Goal: Information Seeking & Learning: Learn about a topic

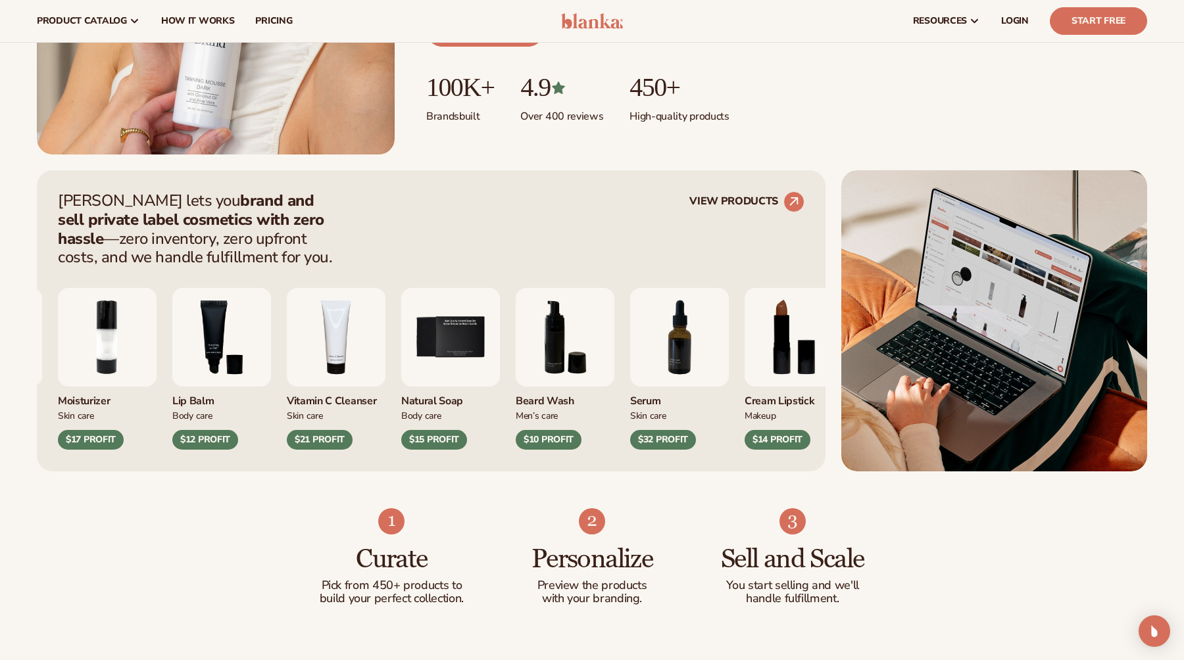
scroll to position [361, 0]
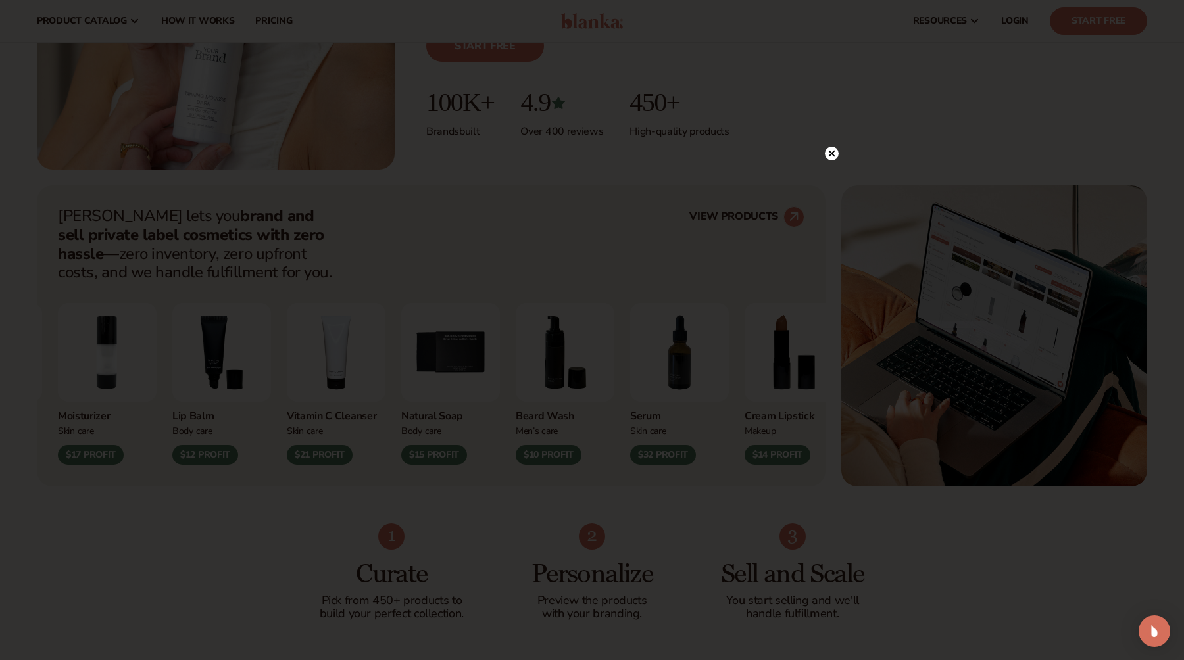
click at [826, 152] on circle at bounding box center [832, 154] width 14 height 14
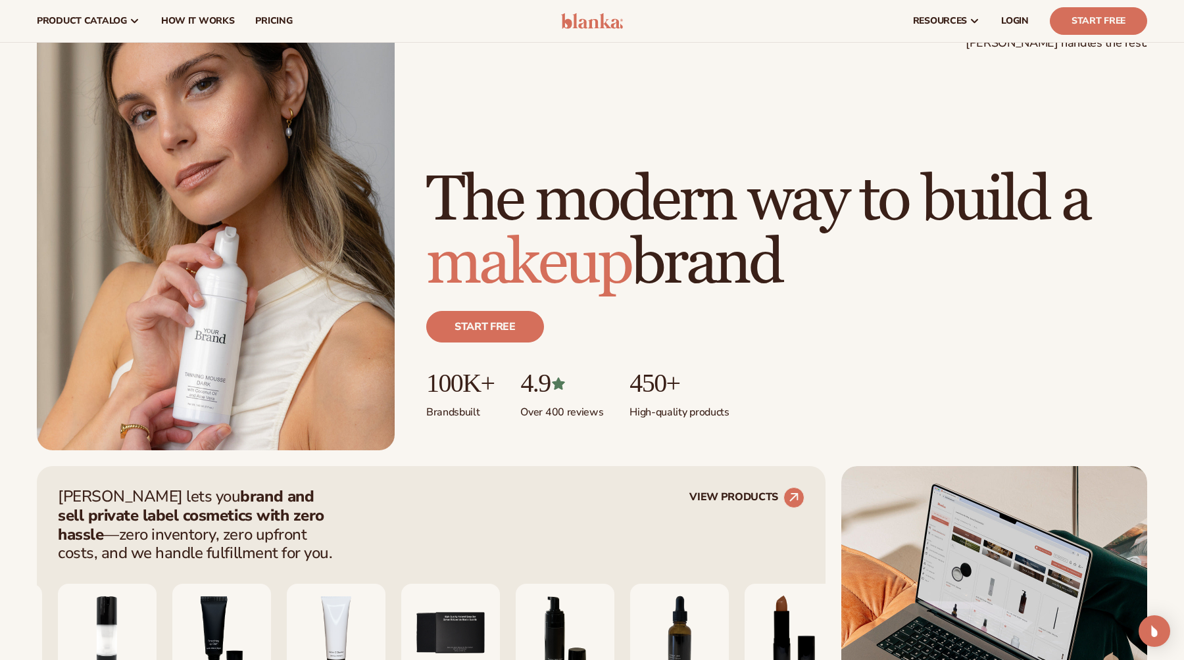
scroll to position [0, 0]
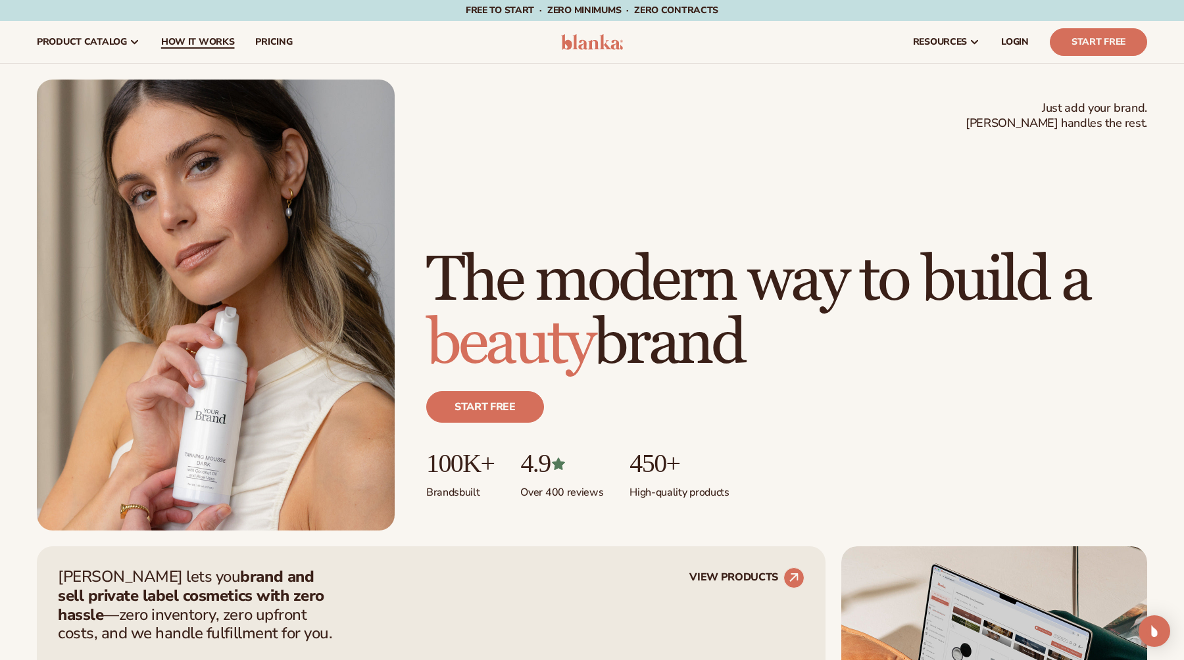
click at [209, 45] on span "How It Works" at bounding box center [198, 42] width 74 height 11
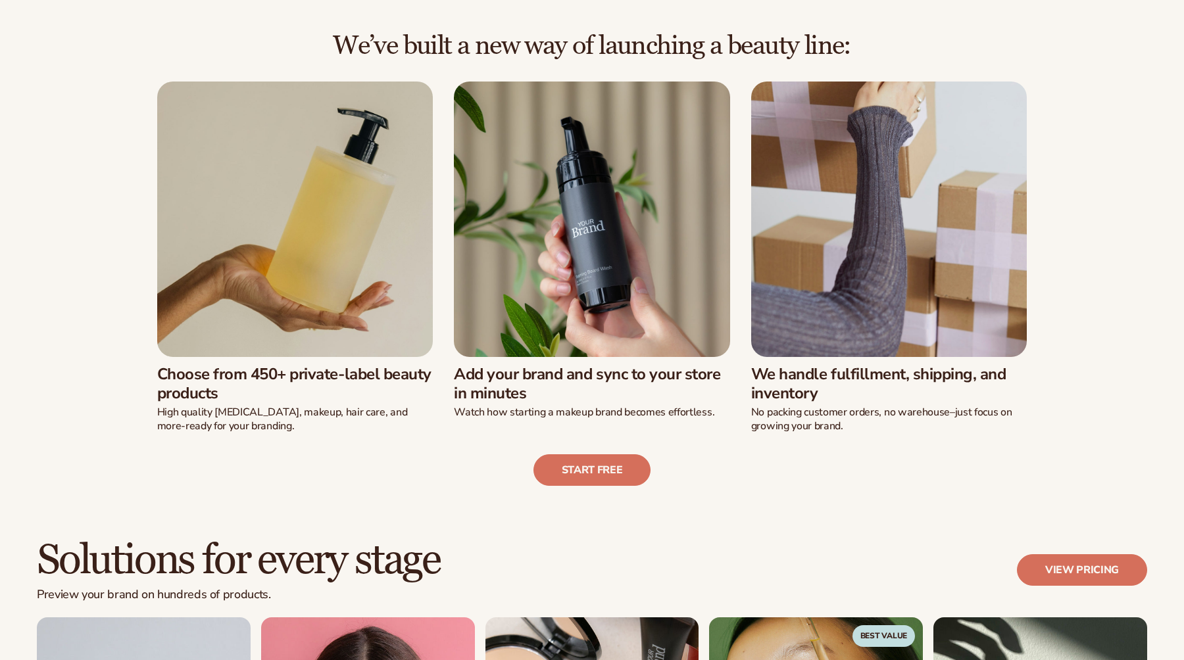
scroll to position [360, 0]
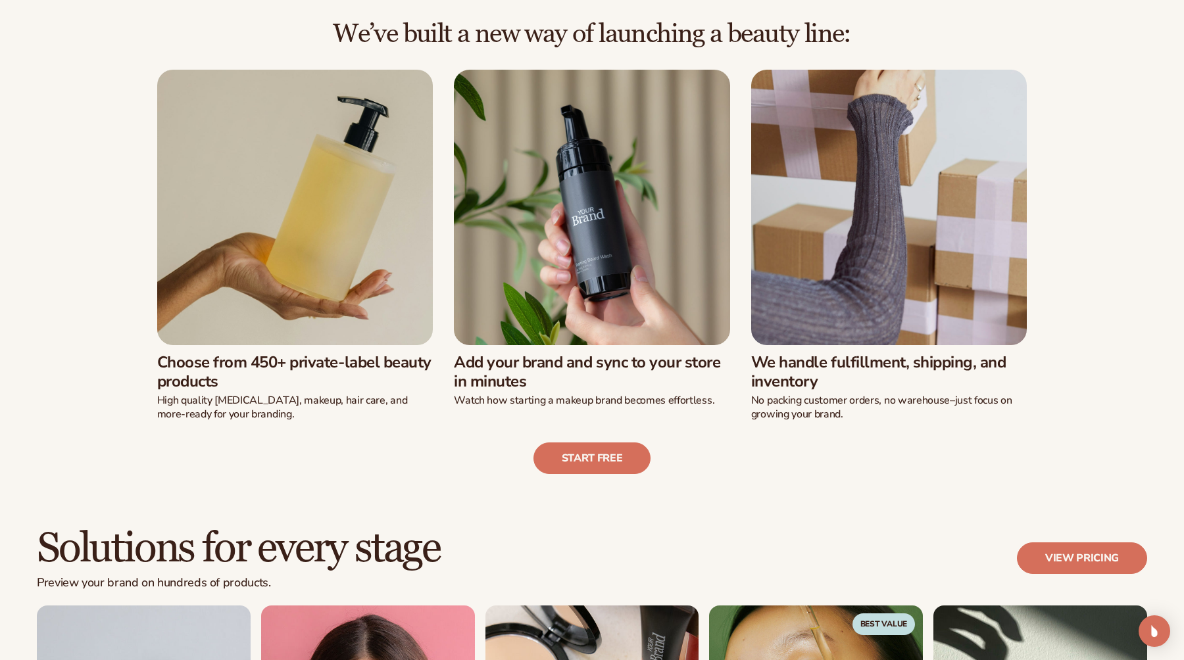
click at [356, 355] on h3 "Choose from 450+ private-label beauty products" at bounding box center [295, 372] width 276 height 38
click at [516, 362] on h3 "Add your brand and sync to your store in minutes" at bounding box center [592, 372] width 276 height 38
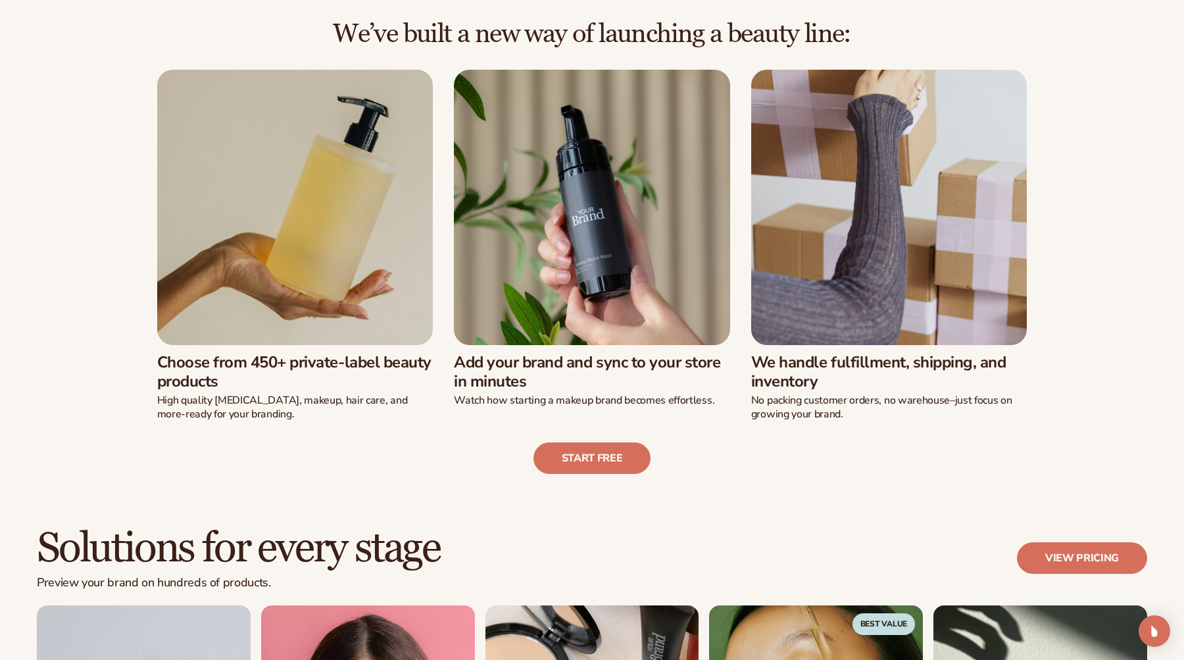
click at [516, 362] on h3 "Add your brand and sync to your store in minutes" at bounding box center [592, 372] width 276 height 38
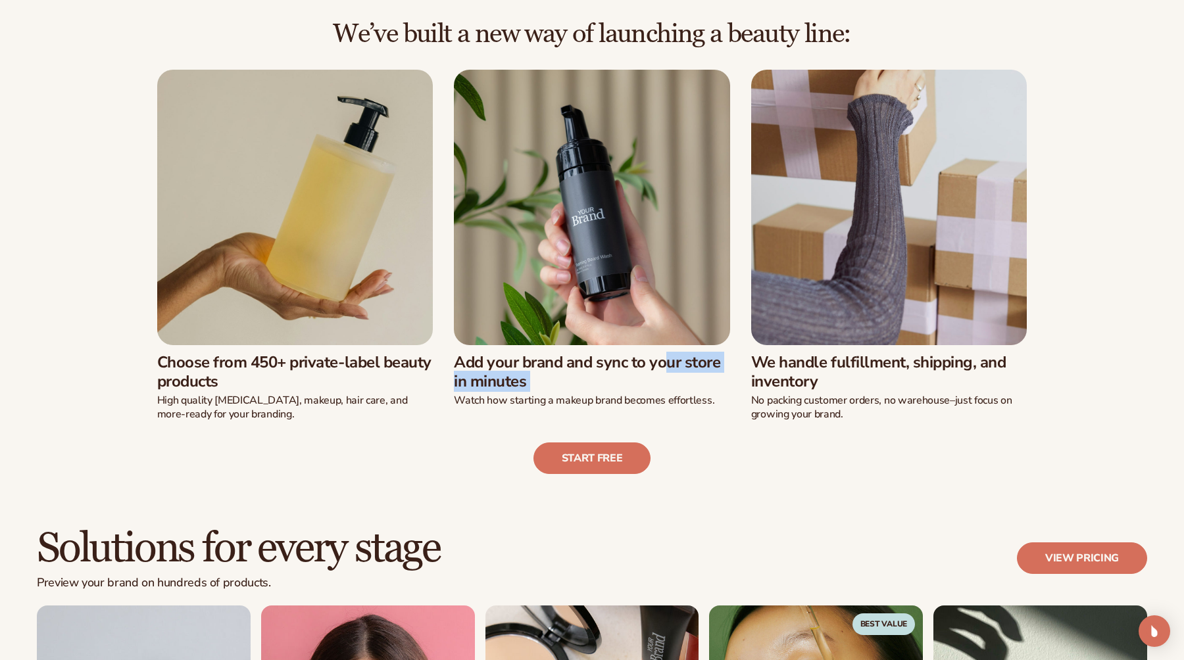
click at [516, 362] on h3 "Add your brand and sync to your store in minutes" at bounding box center [592, 372] width 276 height 38
click at [434, 435] on div "Start free" at bounding box center [592, 448] width 1110 height 53
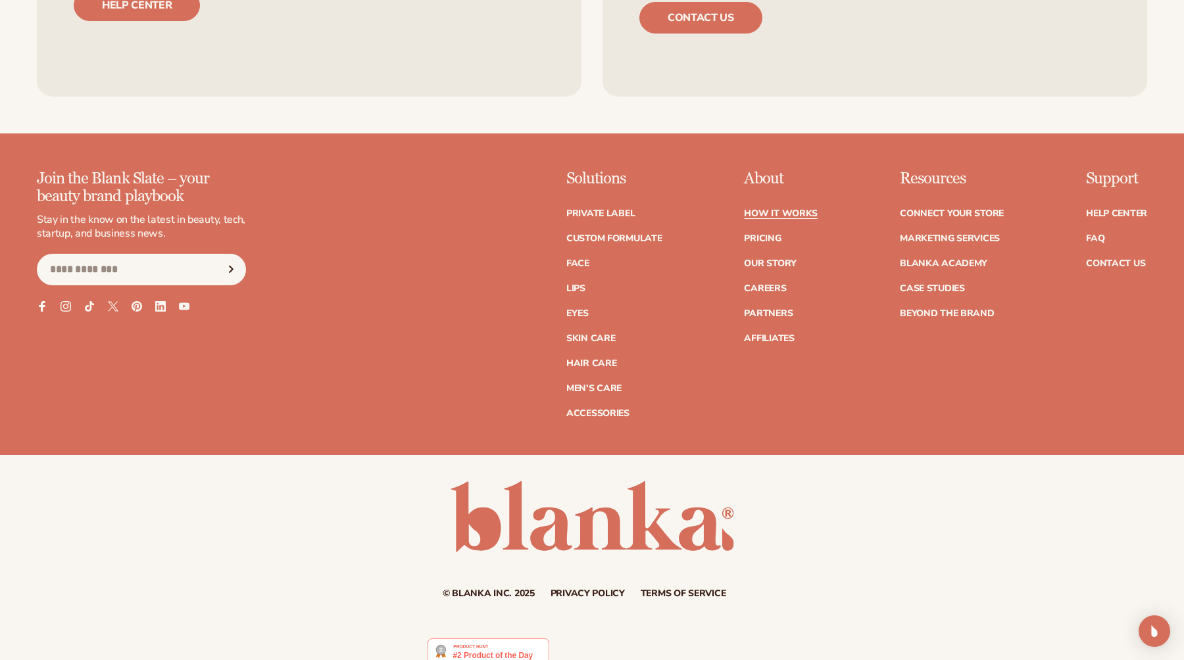
scroll to position [3066, 0]
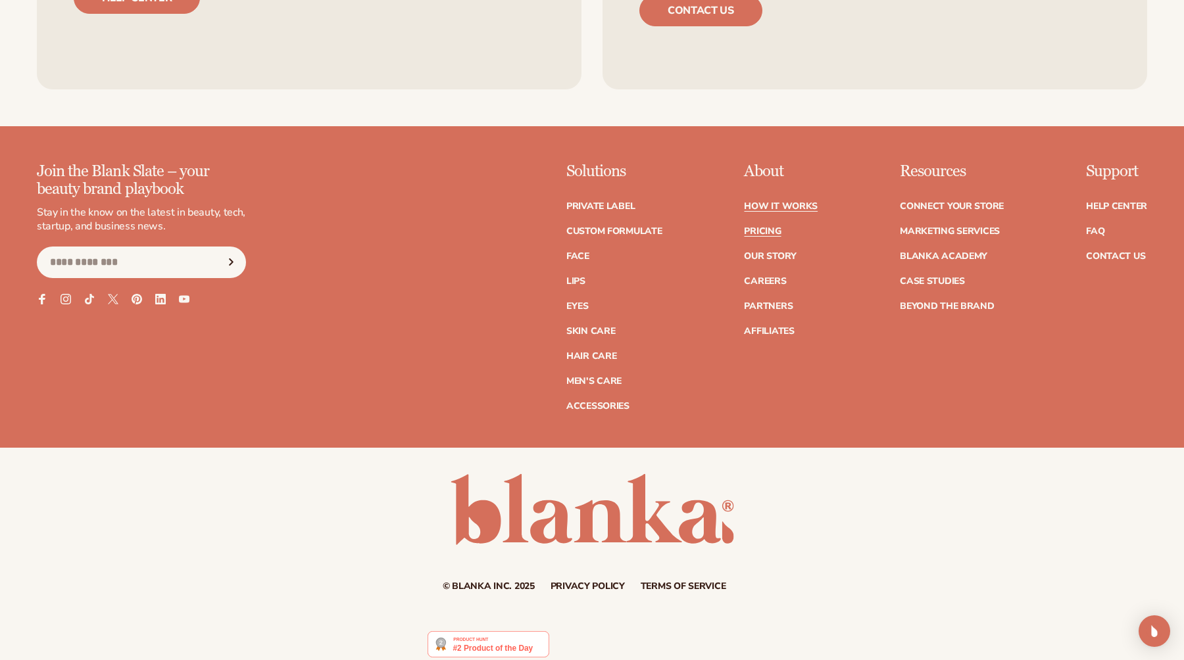
click at [768, 235] on link "Pricing" at bounding box center [762, 231] width 37 height 9
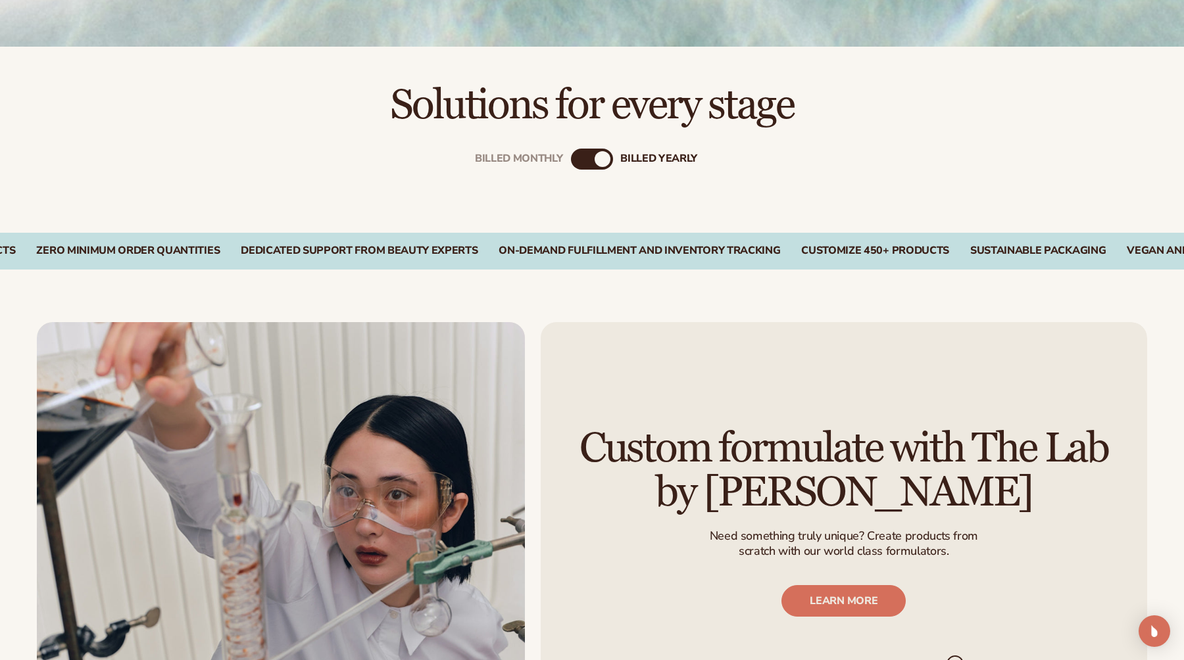
scroll to position [459, 0]
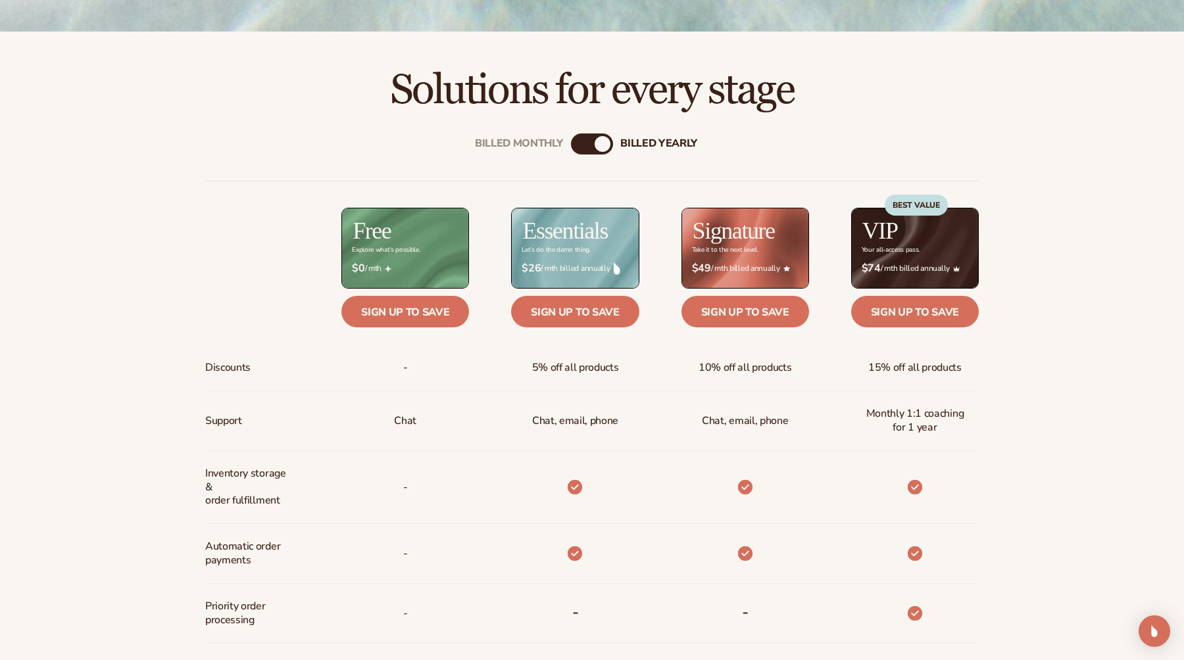
click at [580, 144] on div "Billed Monthly" at bounding box center [579, 144] width 16 height 16
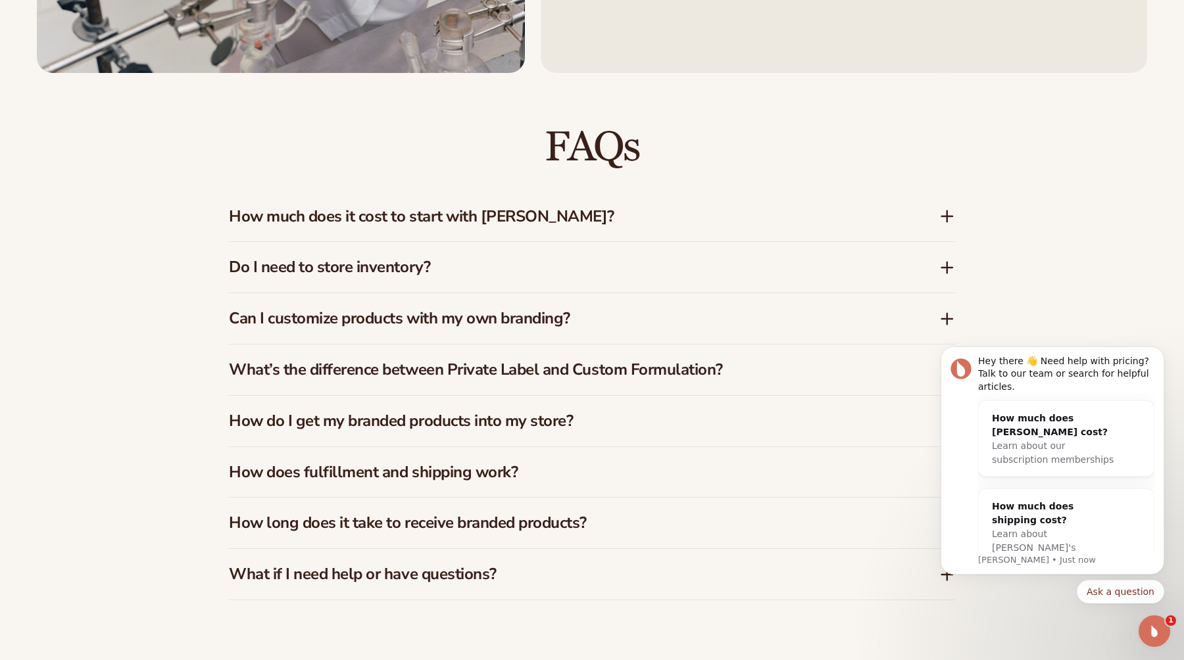
scroll to position [2006, 0]
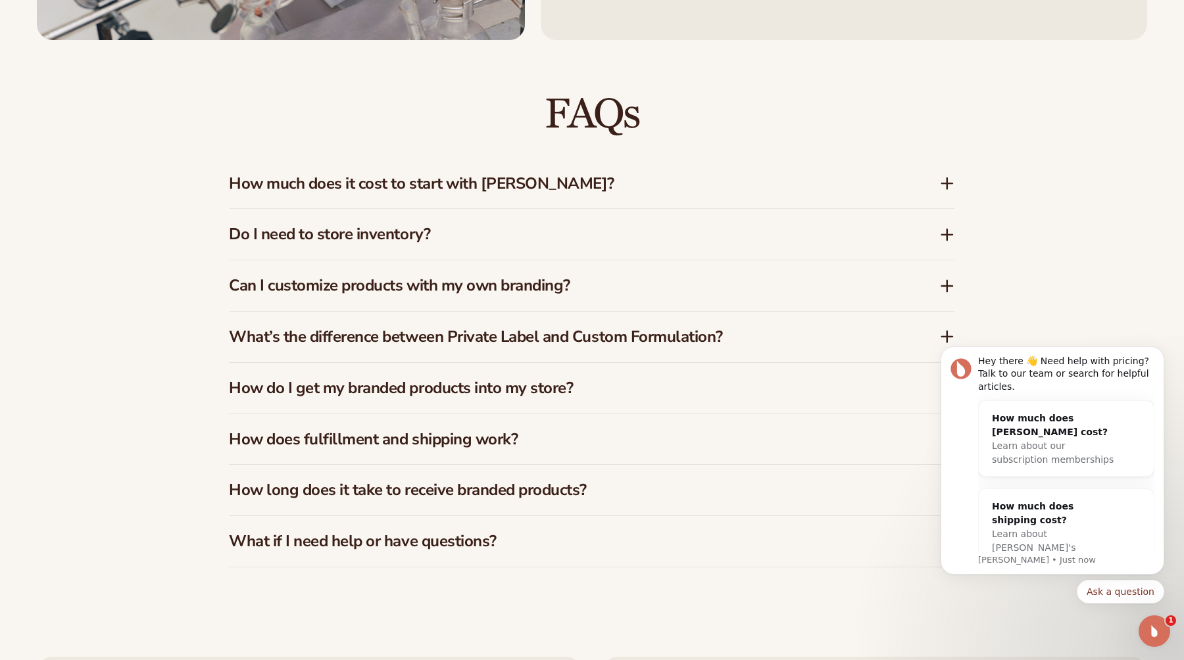
click at [485, 176] on h3 "How much does it cost to start with Blanka?" at bounding box center [564, 183] width 671 height 19
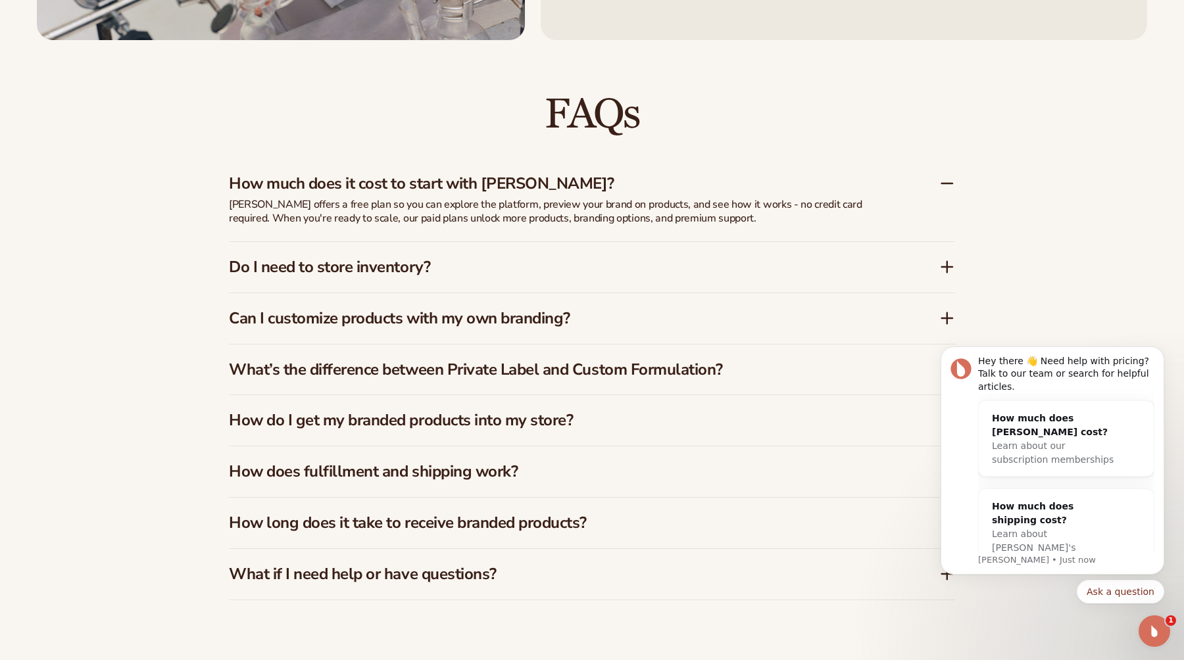
click at [485, 184] on h3 "How much does it cost to start with Blanka?" at bounding box center [564, 183] width 671 height 19
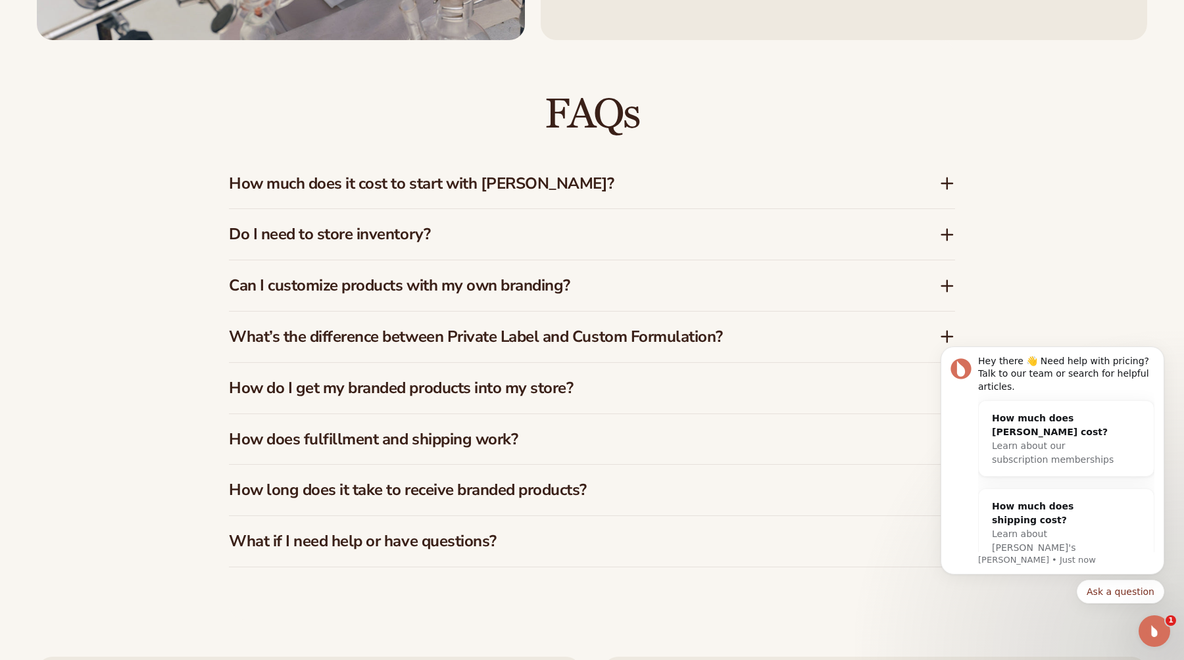
click at [443, 214] on div "Do I need to store inventory?" at bounding box center [592, 234] width 726 height 51
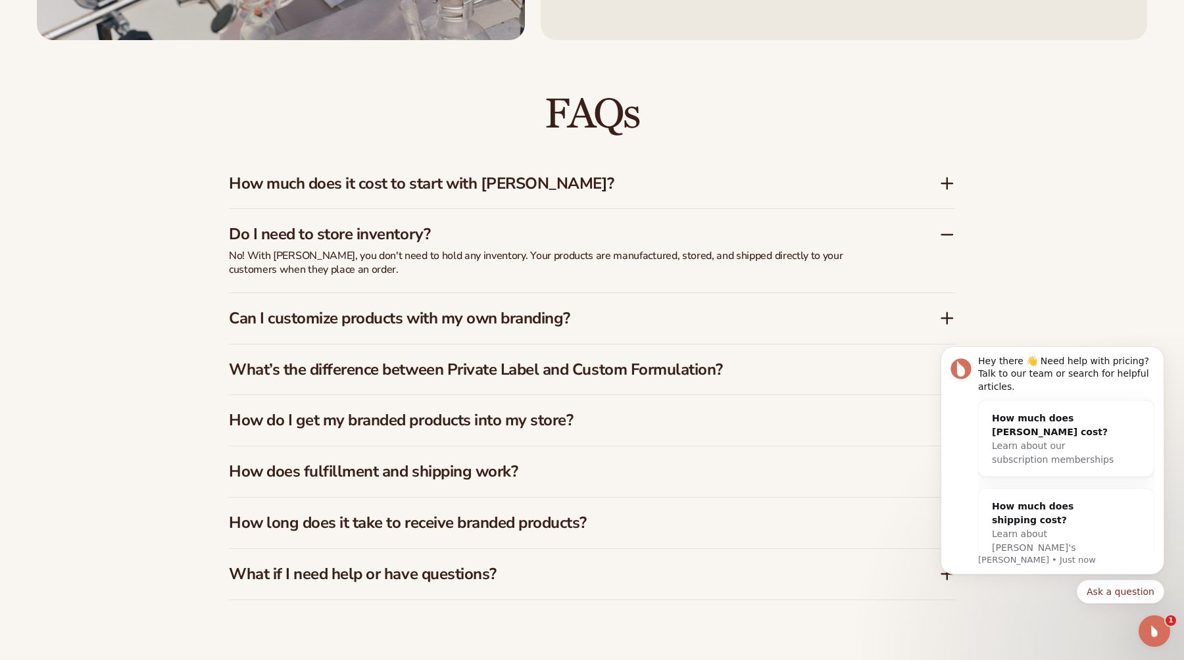
click at [423, 223] on div "Do I need to store inventory?" at bounding box center [592, 229] width 726 height 40
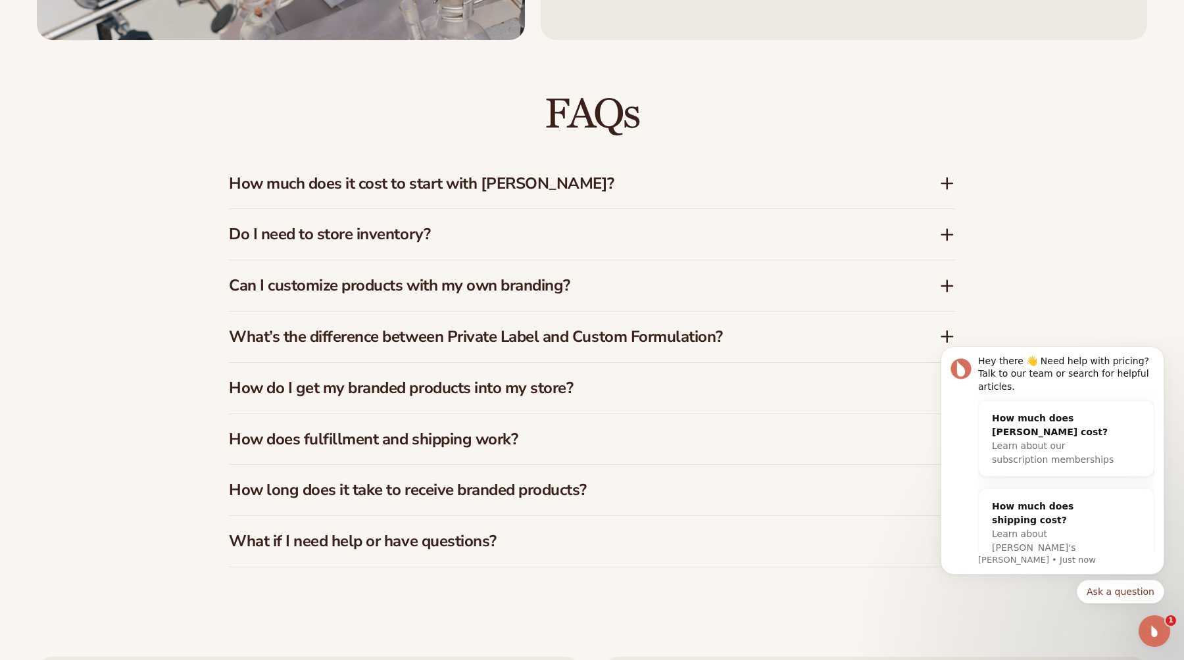
click at [410, 286] on h3 "Can I customize products with my own branding?" at bounding box center [564, 285] width 671 height 19
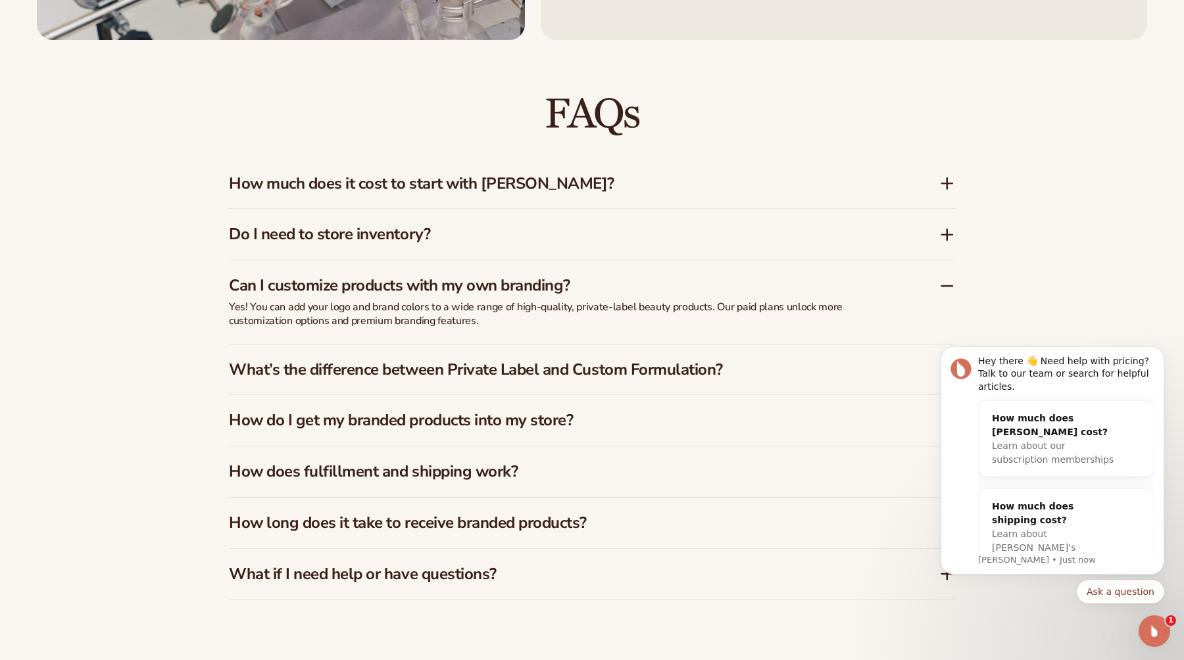
click at [384, 318] on p "Yes! You can add your logo and brand colors to a wide range of high-quality, pr…" at bounding box center [558, 315] width 658 height 28
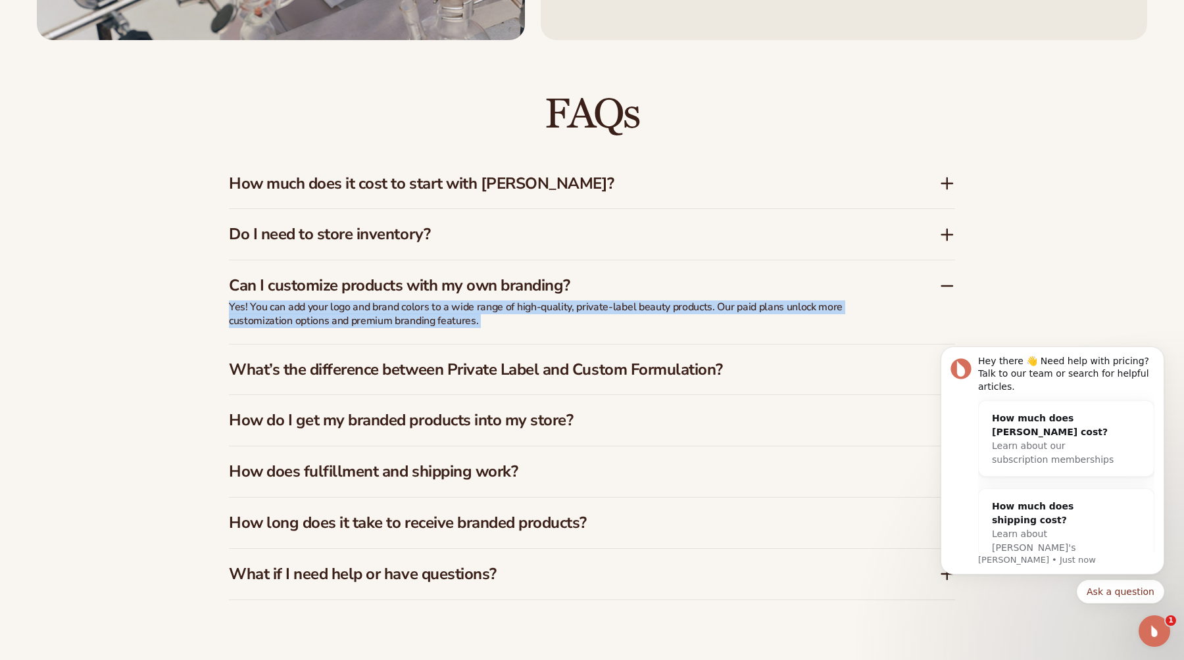
click at [384, 318] on p "Yes! You can add your logo and brand colors to a wide range of high-quality, pr…" at bounding box center [558, 315] width 658 height 28
click at [411, 317] on p "Yes! You can add your logo and brand colors to a wide range of high-quality, pr…" at bounding box center [558, 315] width 658 height 28
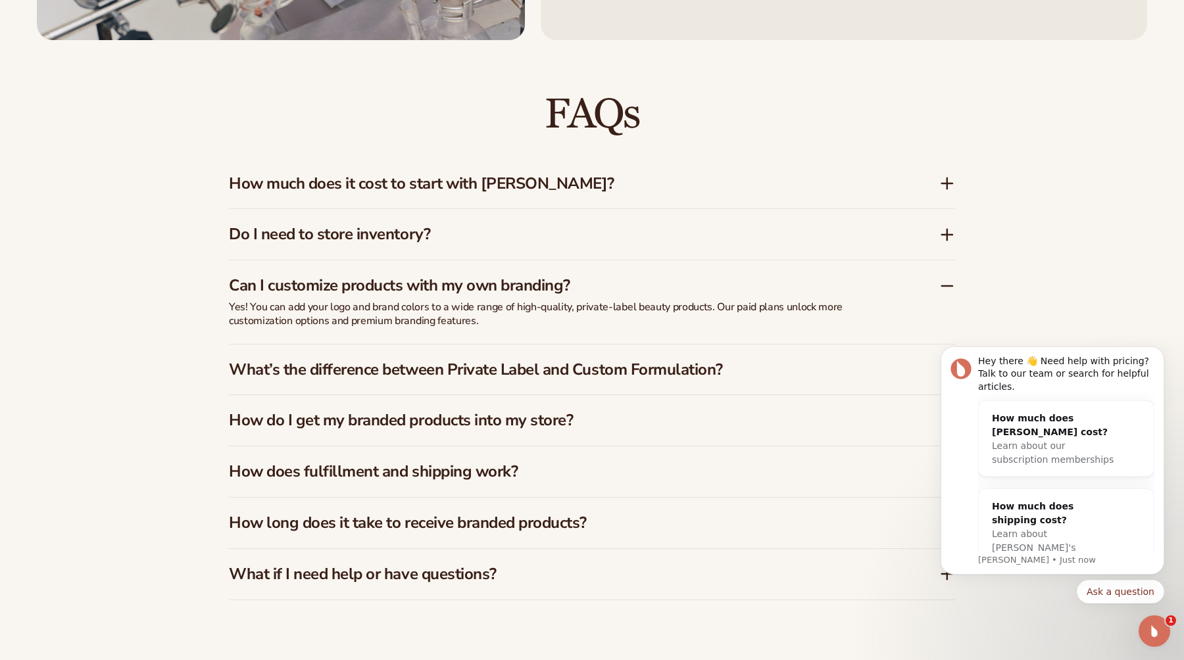
click at [411, 317] on p "Yes! You can add your logo and brand colors to a wide range of high-quality, pr…" at bounding box center [558, 315] width 658 height 28
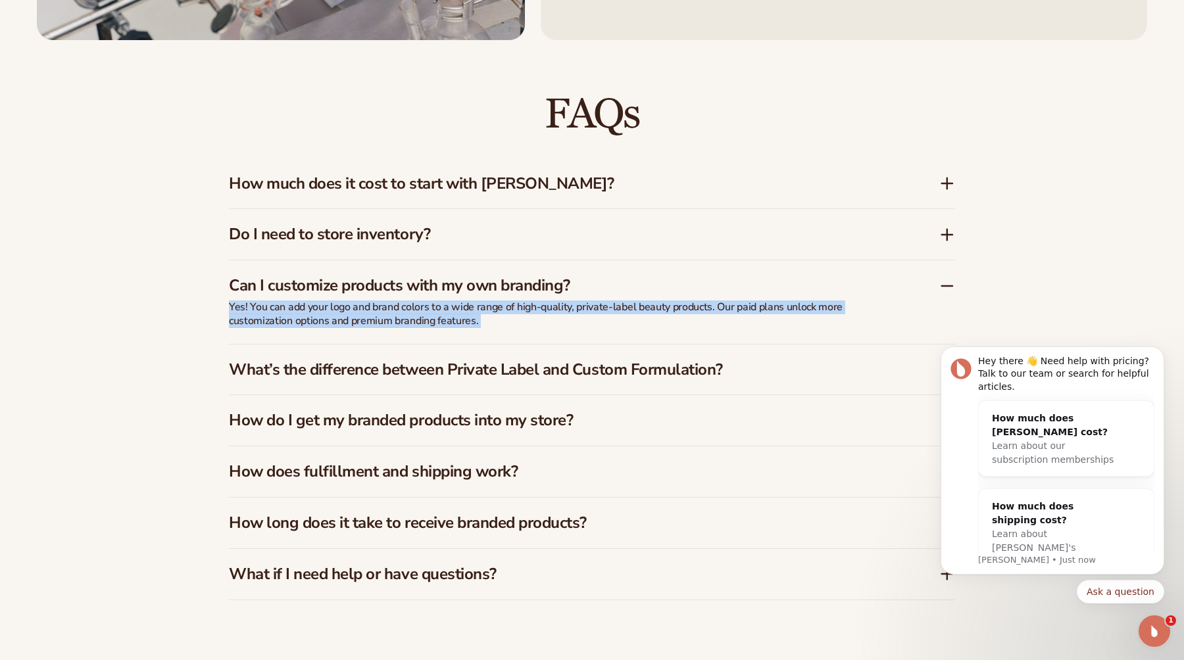
click at [426, 311] on p "Yes! You can add your logo and brand colors to a wide range of high-quality, pr…" at bounding box center [558, 315] width 658 height 28
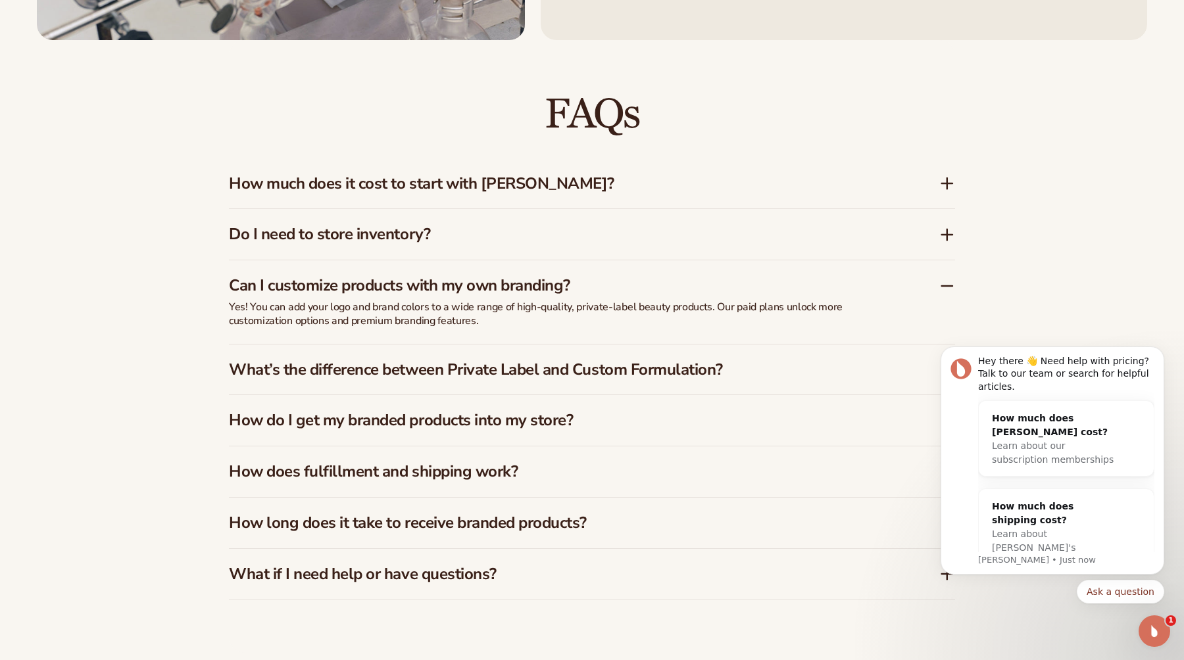
click at [447, 290] on h3 "Can I customize products with my own branding?" at bounding box center [564, 285] width 671 height 19
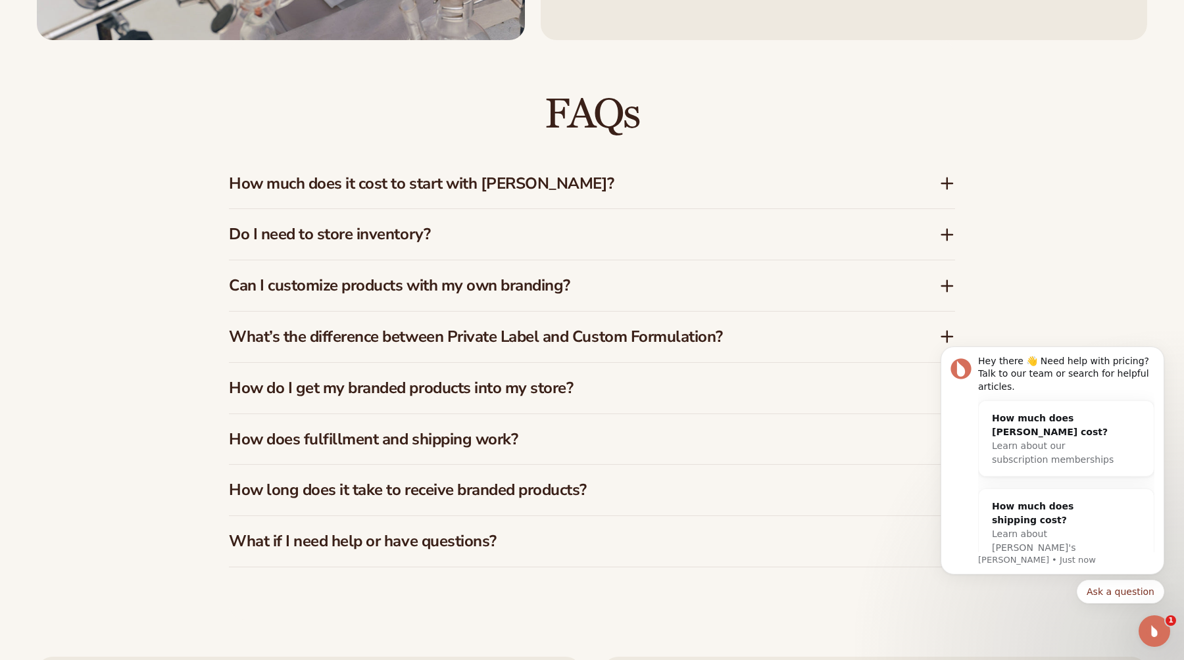
click at [447, 290] on h3 "Can I customize products with my own branding?" at bounding box center [564, 285] width 671 height 19
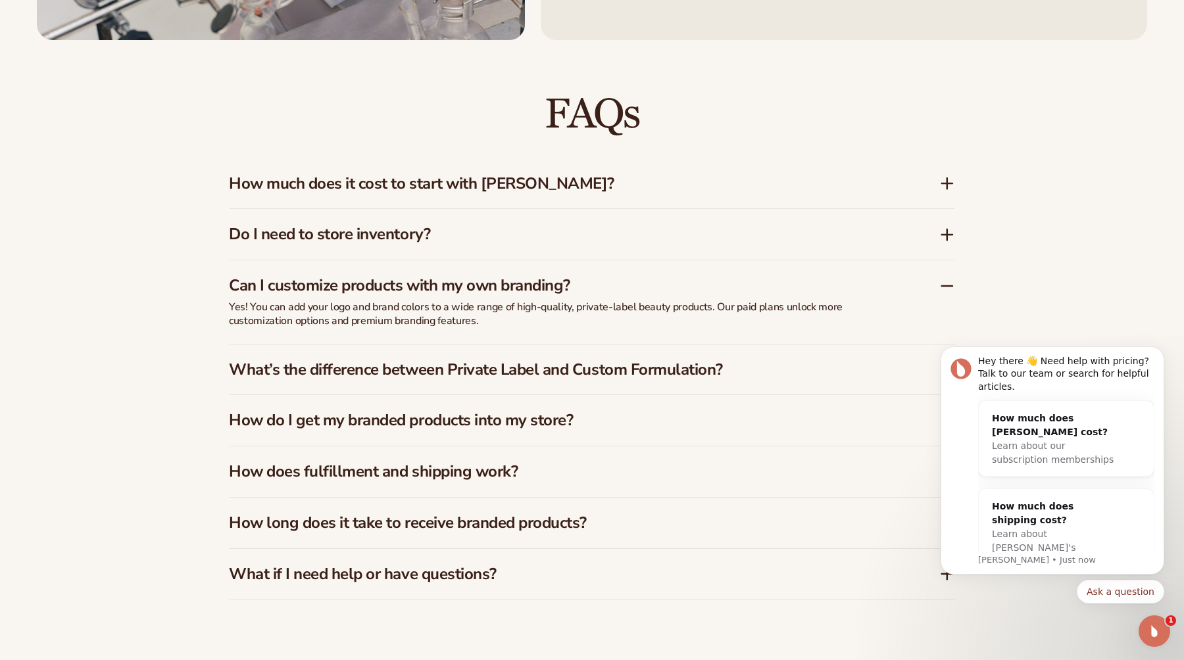
click at [447, 290] on h3 "Can I customize products with my own branding?" at bounding box center [564, 285] width 671 height 19
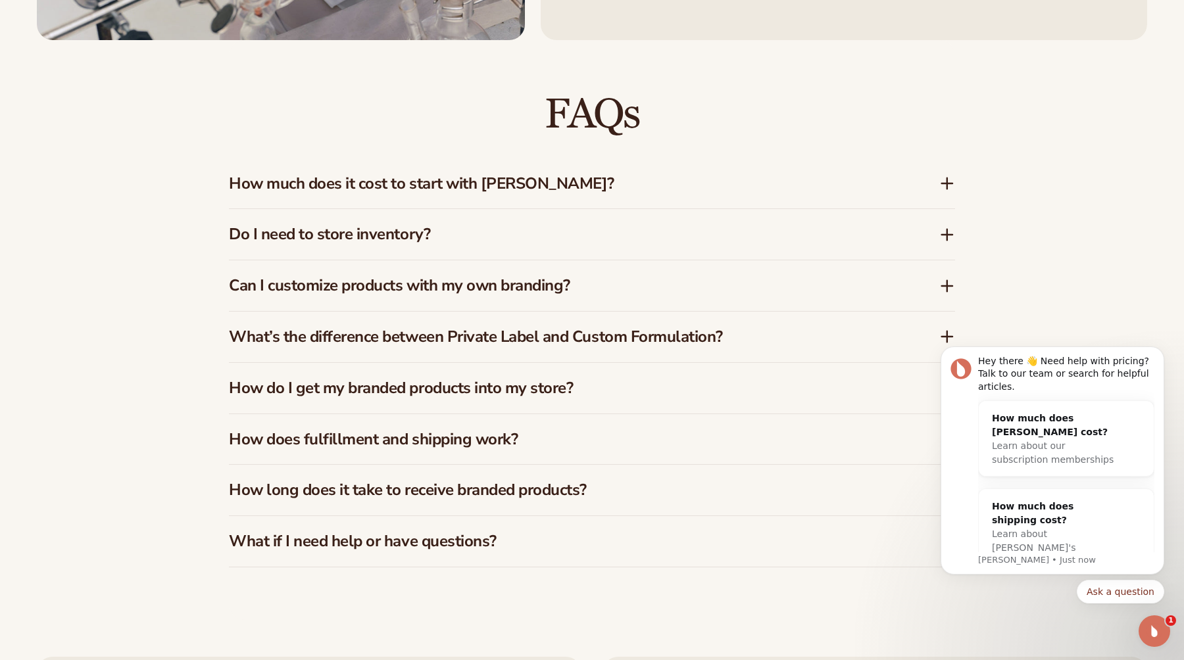
click at [424, 380] on h3 "How do I get my branded products into my store?" at bounding box center [564, 388] width 671 height 19
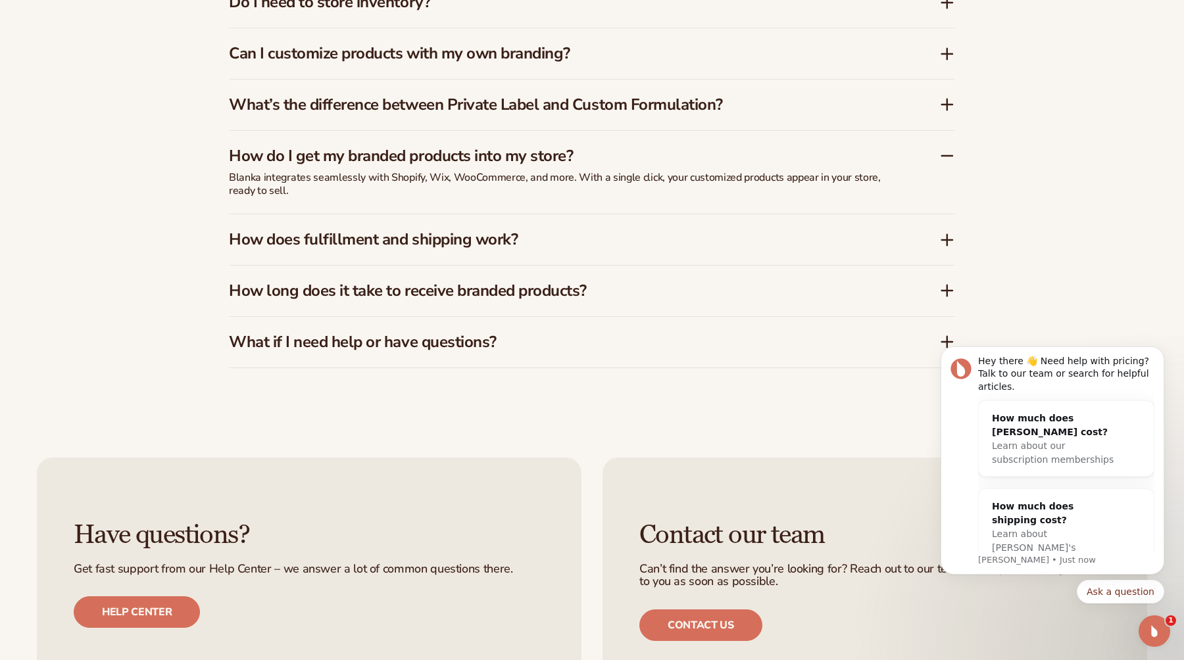
scroll to position [2240, 0]
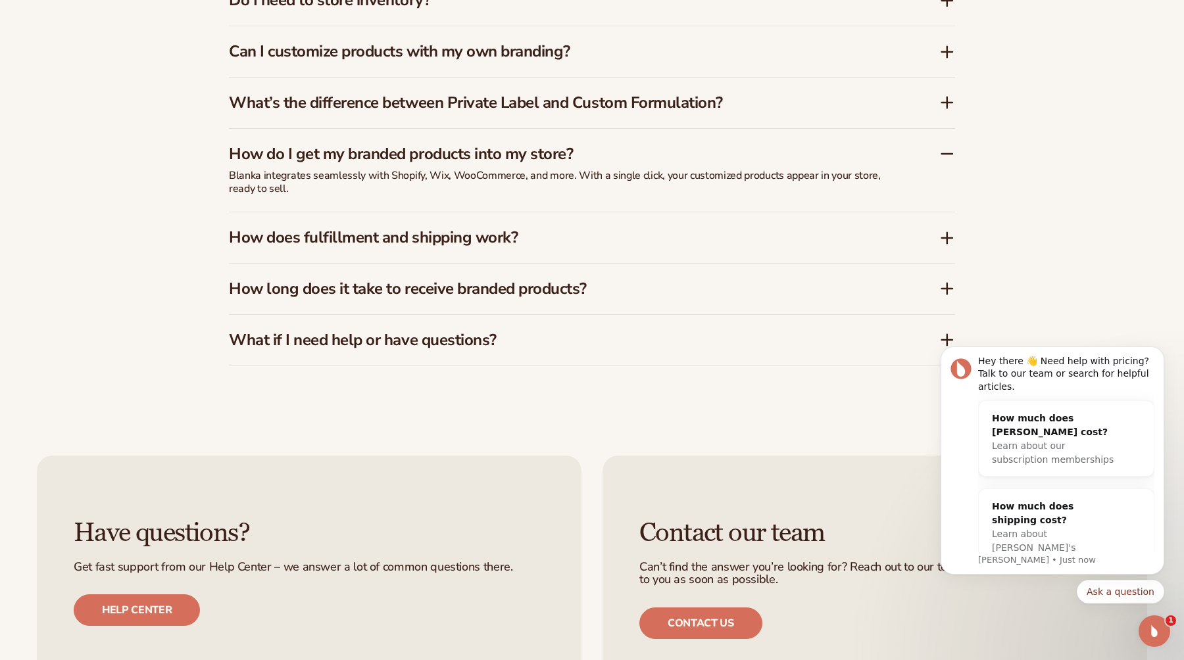
click at [454, 233] on h3 "How does fulfillment and shipping work?" at bounding box center [564, 237] width 671 height 19
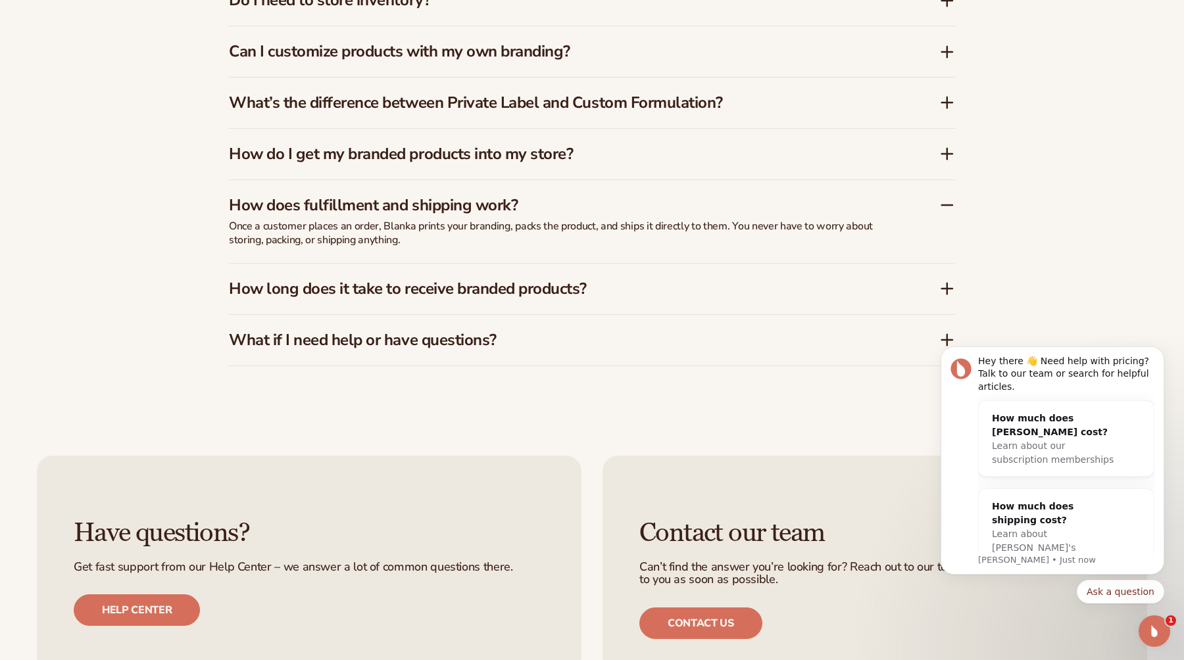
click at [417, 227] on p "Once a customer places an order, Blanka prints your branding, packs the product…" at bounding box center [558, 234] width 658 height 28
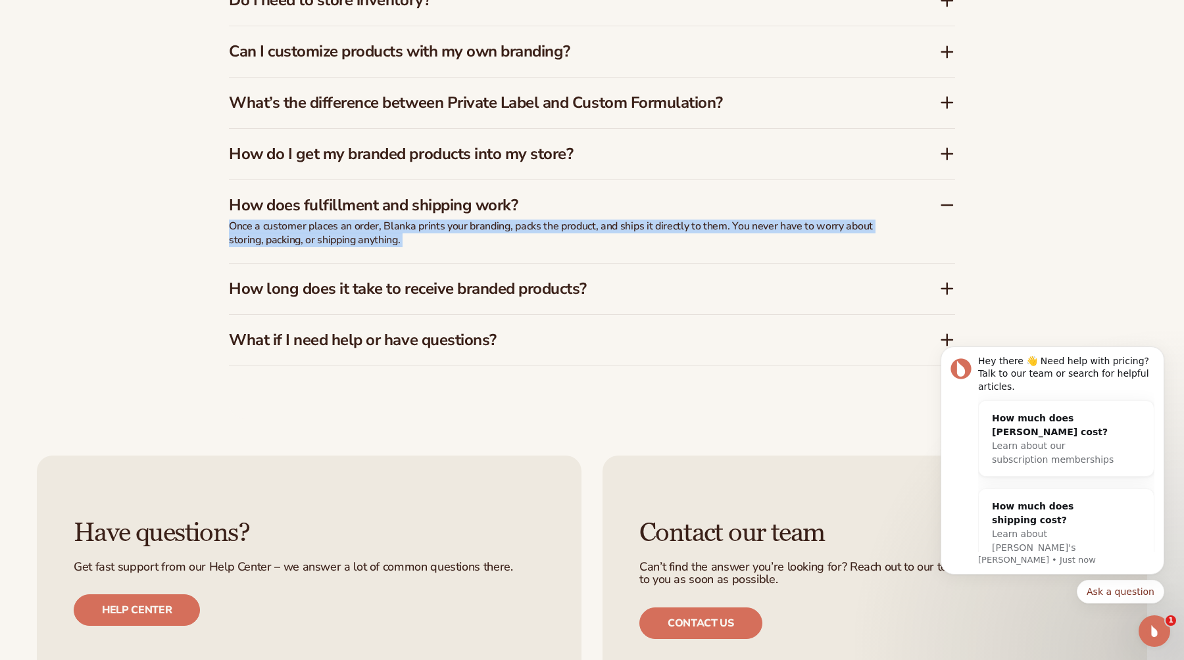
click at [417, 227] on p "Once a customer places an order, Blanka prints your branding, packs the product…" at bounding box center [558, 234] width 658 height 28
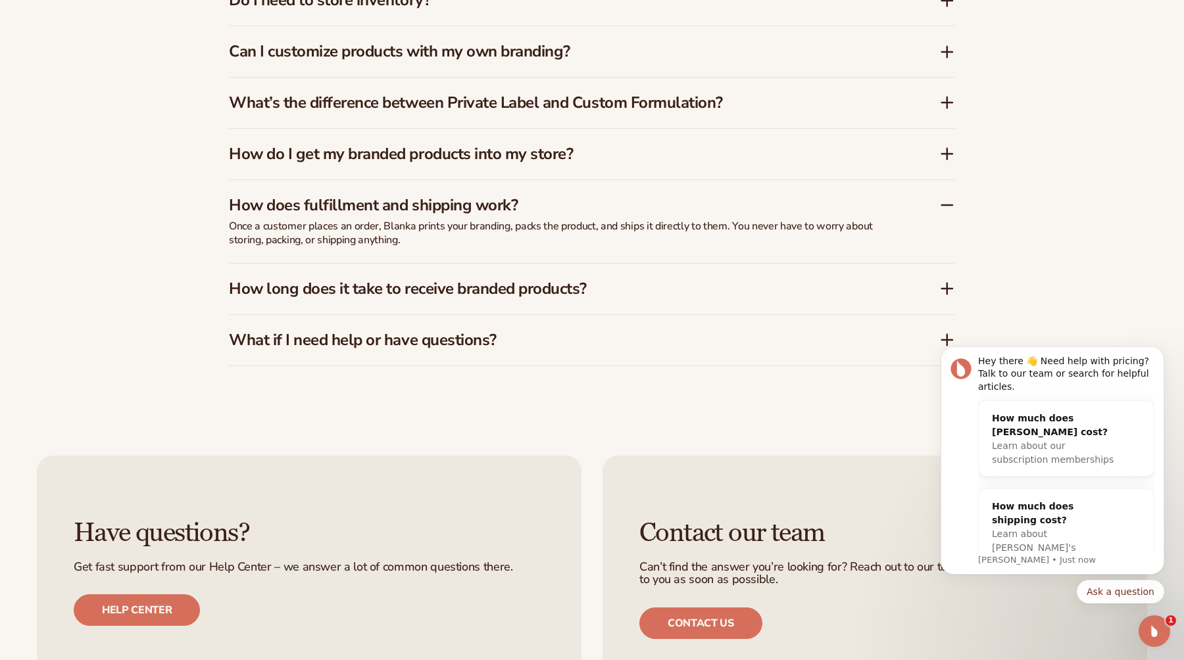
click at [417, 227] on p "Once a customer places an order, Blanka prints your branding, packs the product…" at bounding box center [558, 234] width 658 height 28
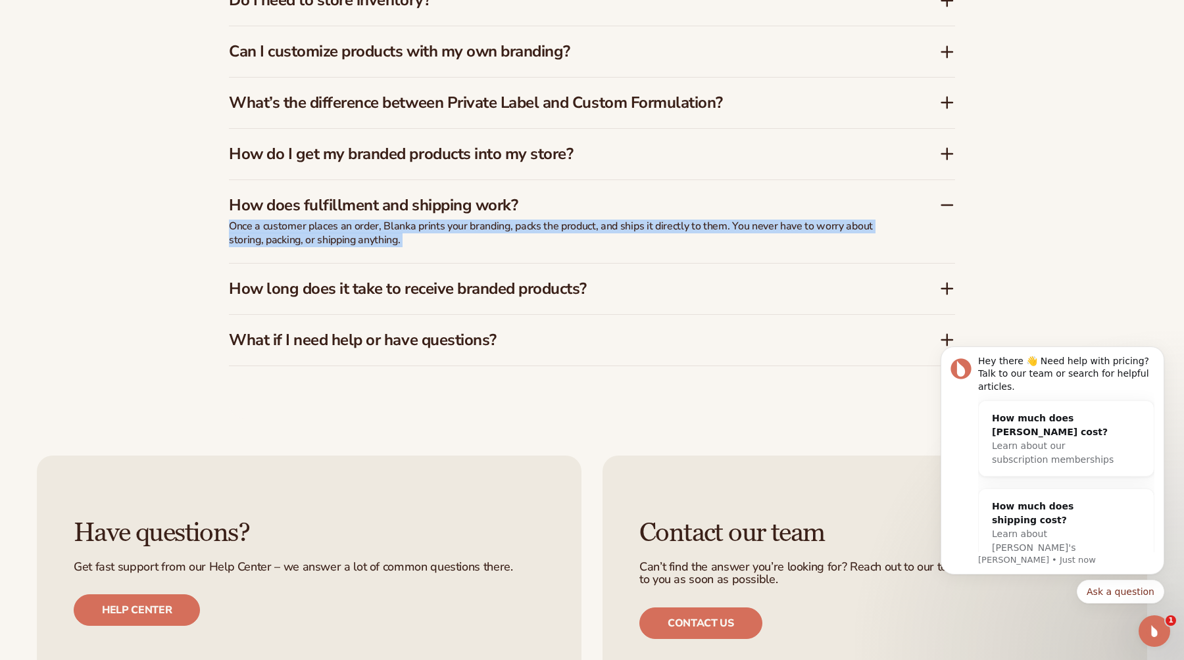
click at [417, 227] on p "Once a customer places an order, Blanka prints your branding, packs the product…" at bounding box center [558, 234] width 658 height 28
click at [293, 225] on p "Once a customer places an order, Blanka prints your branding, packs the product…" at bounding box center [558, 234] width 658 height 28
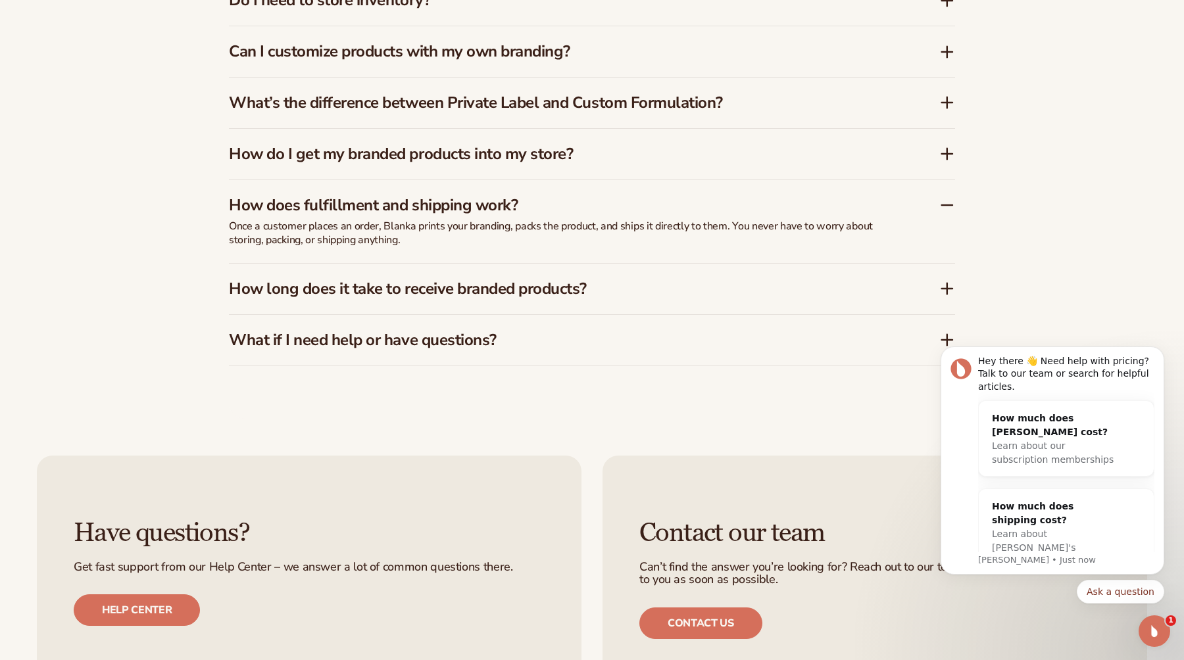
click at [293, 225] on p "Once a customer places an order, Blanka prints your branding, packs the product…" at bounding box center [558, 234] width 658 height 28
click at [343, 338] on h3 "What if I need help or have questions?" at bounding box center [564, 340] width 671 height 19
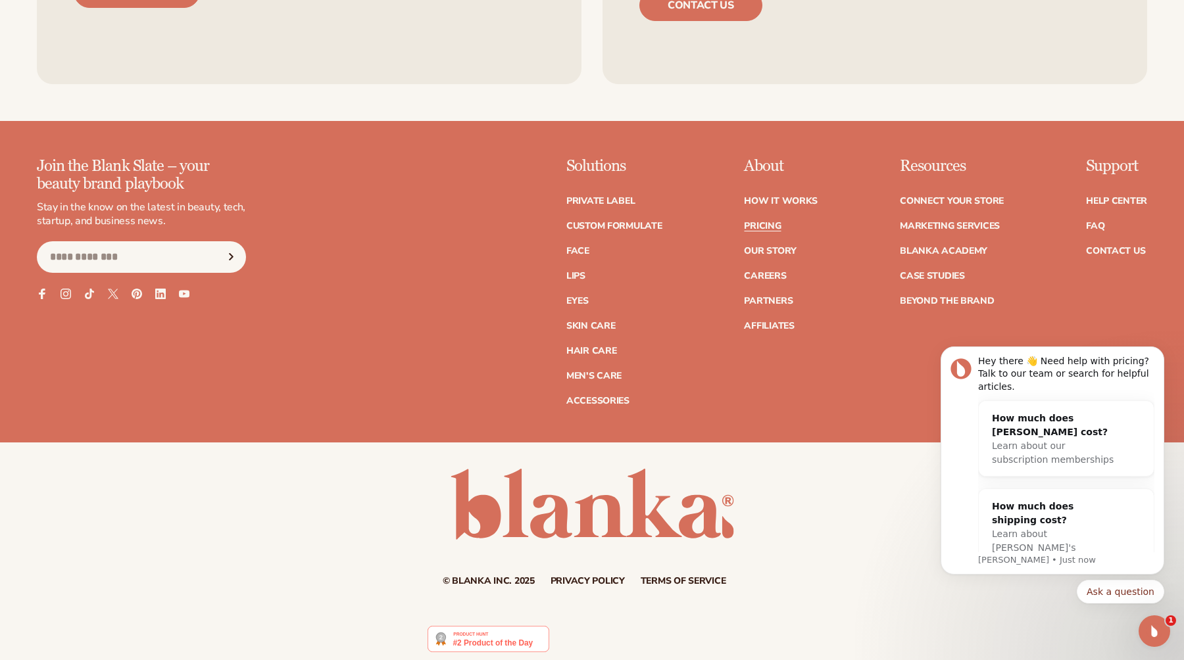
scroll to position [2875, 0]
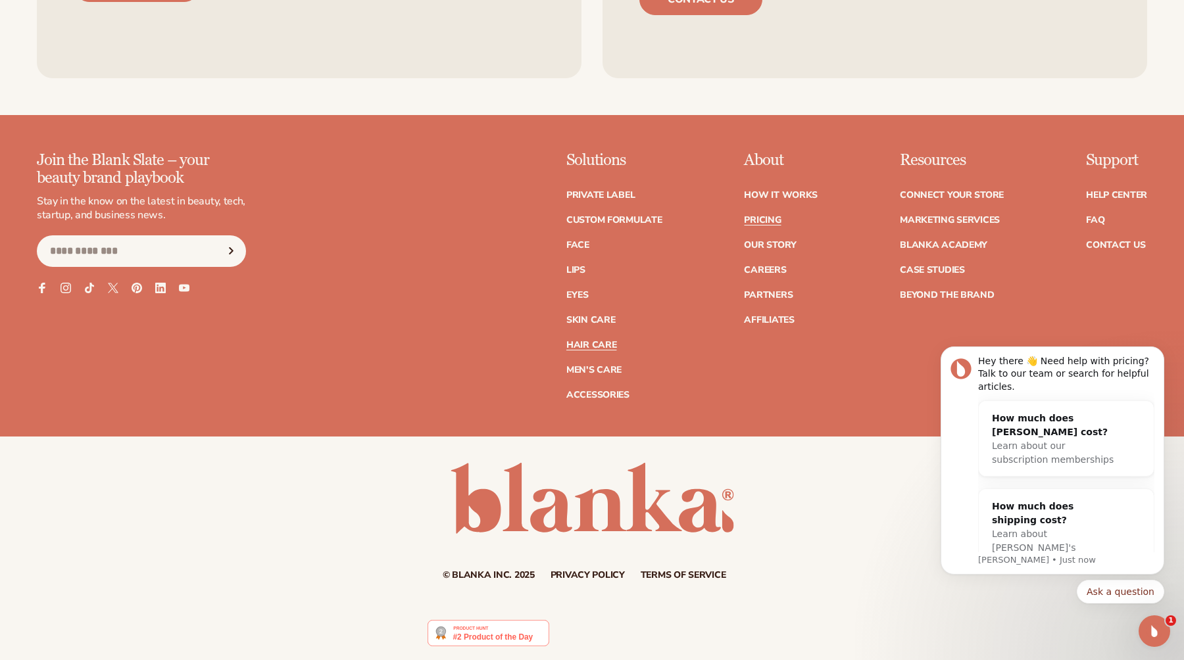
click at [591, 343] on link "Hair Care" at bounding box center [591, 345] width 50 height 9
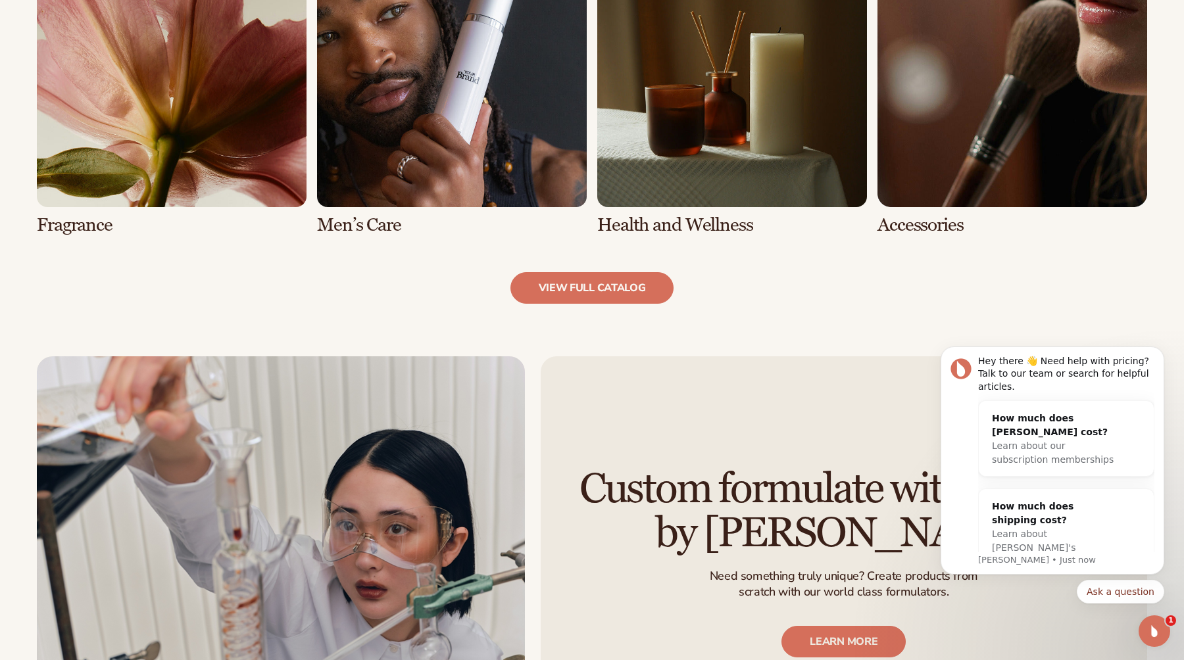
scroll to position [1395, 0]
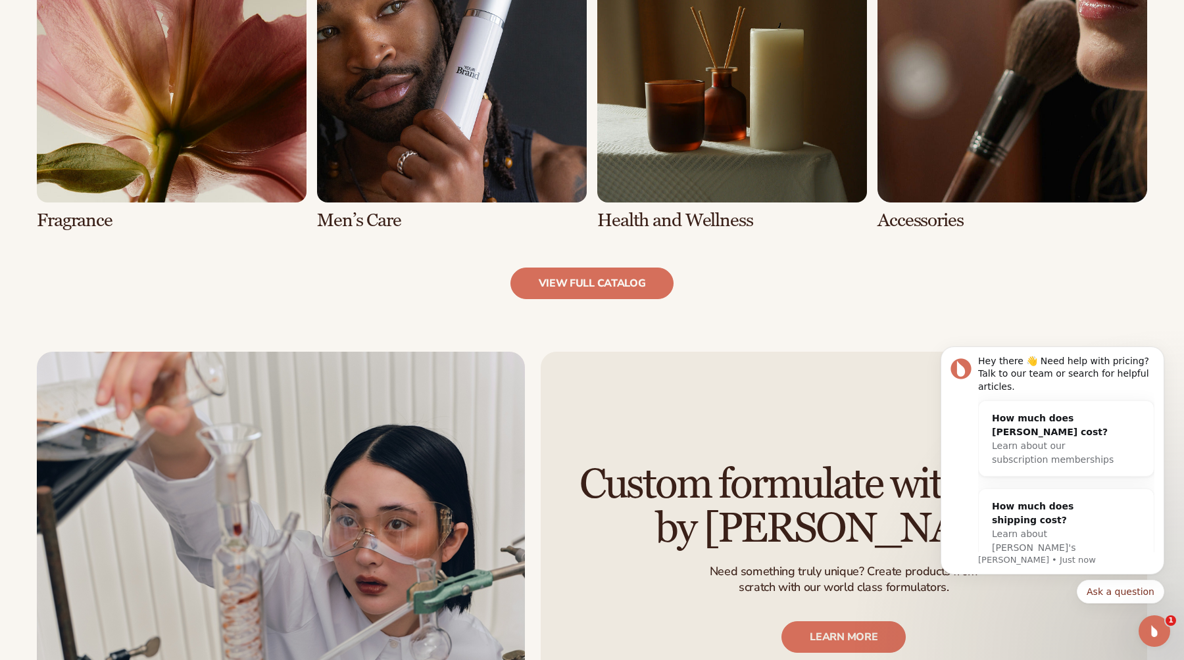
click at [668, 151] on link "7 / 8" at bounding box center [732, 82] width 270 height 298
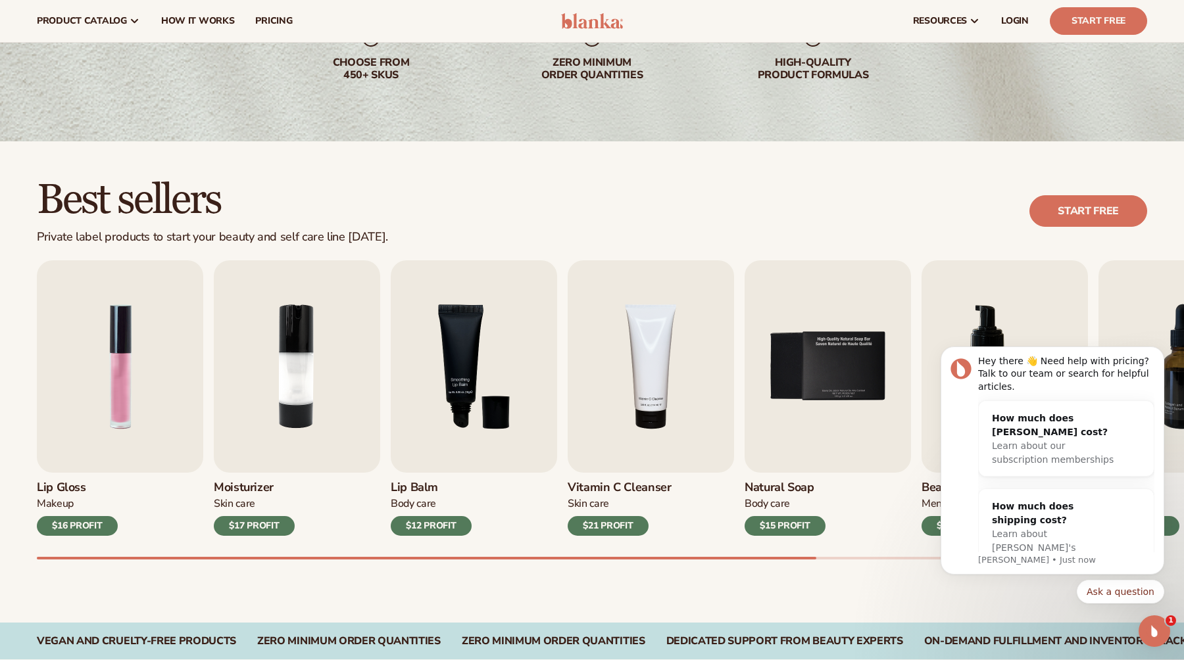
scroll to position [166, 0]
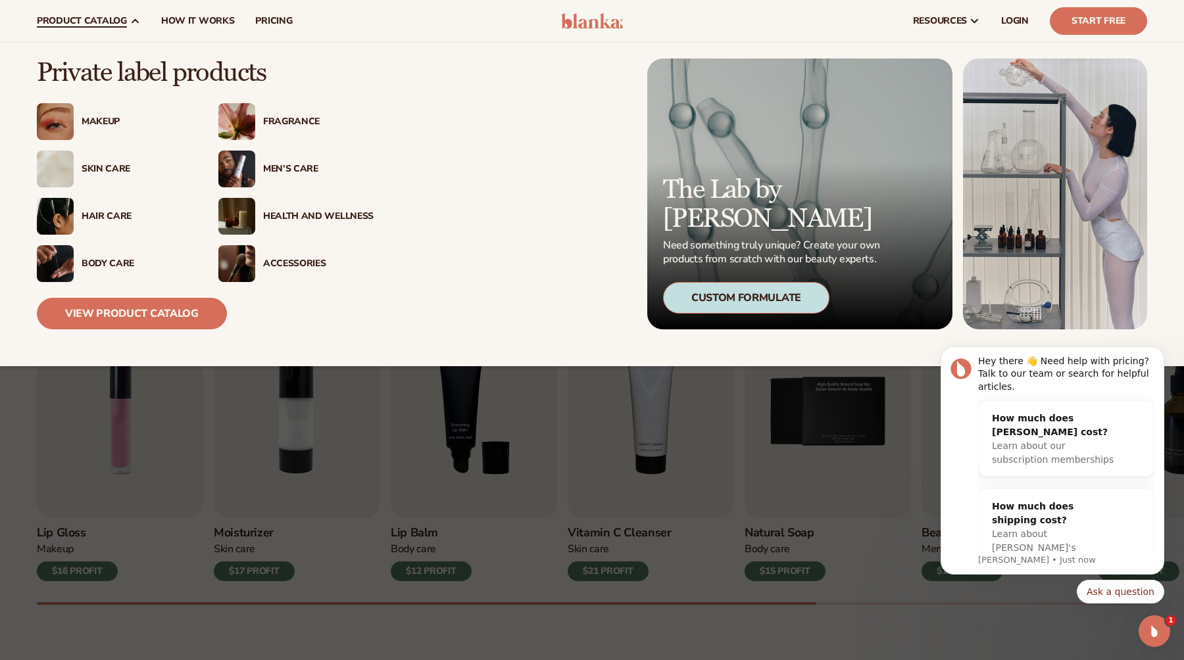
click at [237, 202] on img at bounding box center [236, 216] width 37 height 37
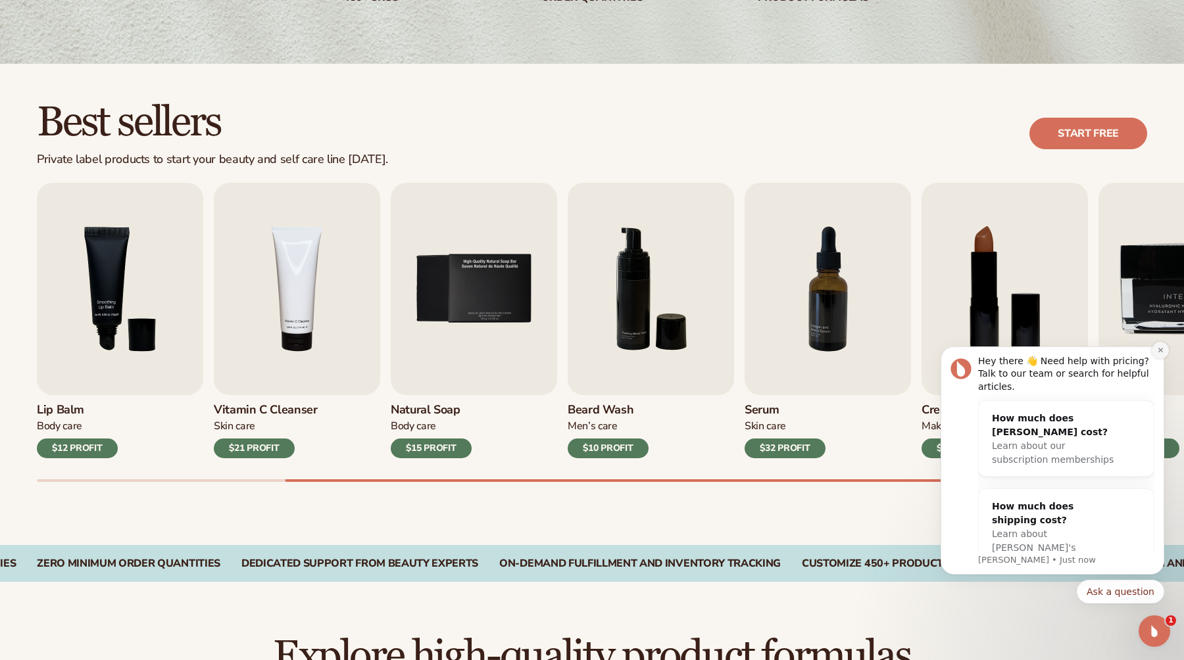
click at [1160, 349] on icon "Dismiss notification" at bounding box center [1160, 350] width 7 height 7
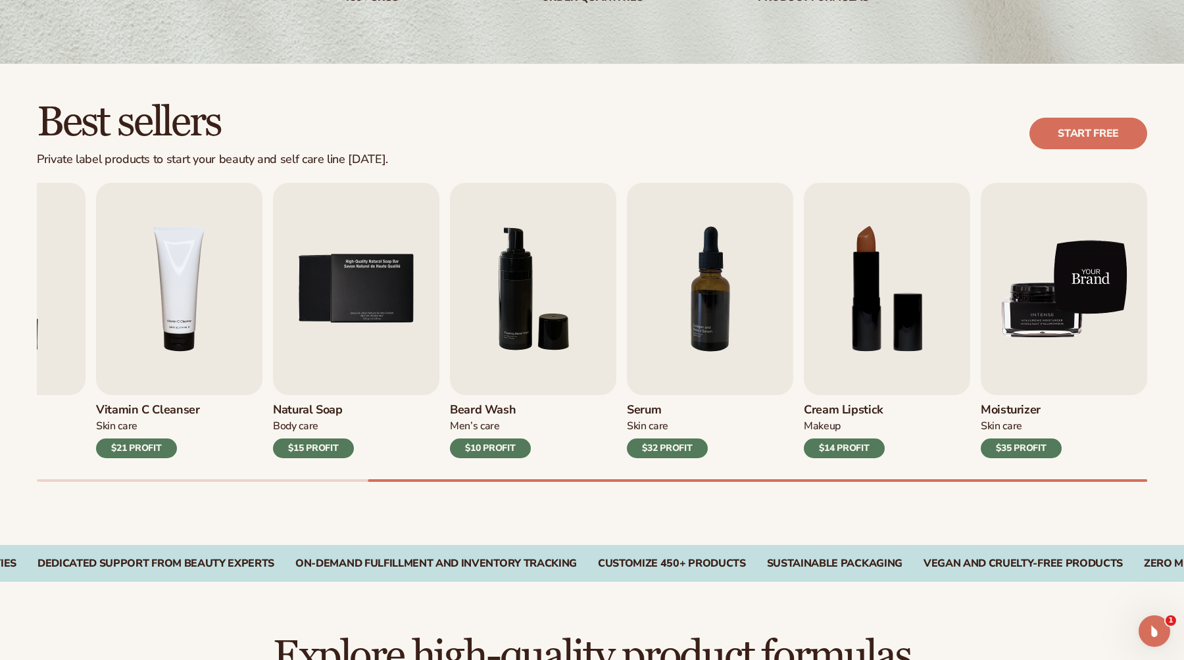
click at [1057, 282] on img "9 / 9" at bounding box center [1064, 289] width 166 height 212
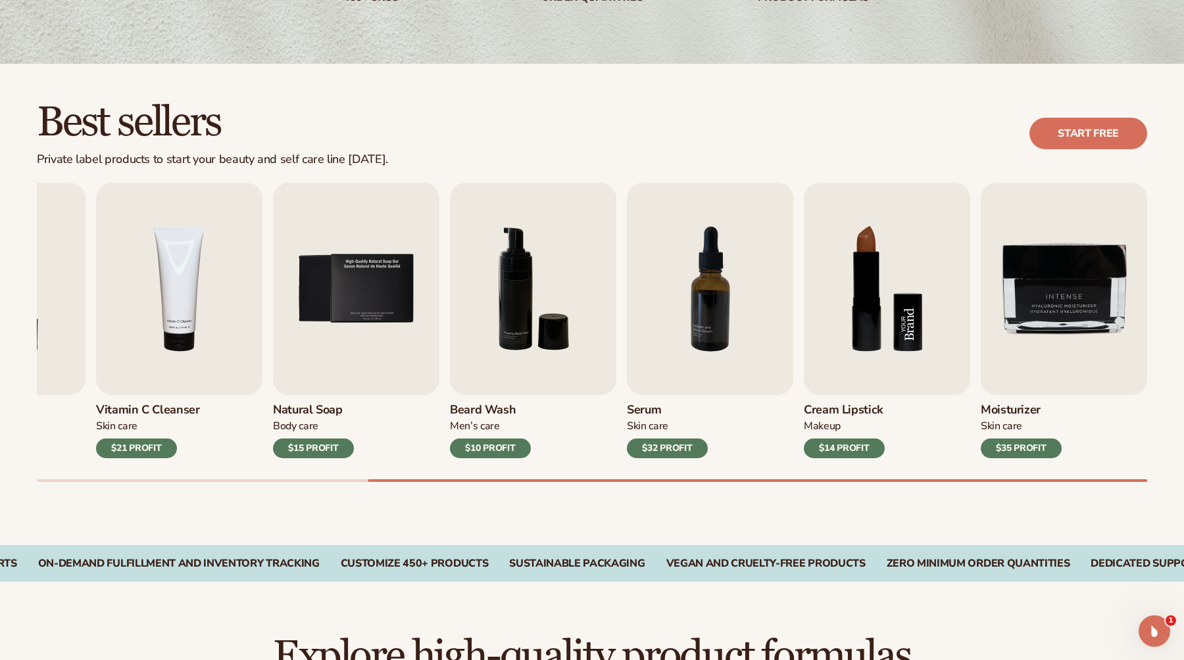
click at [898, 314] on img "8 / 9" at bounding box center [887, 289] width 166 height 212
click at [1072, 139] on link "Start free" at bounding box center [1089, 134] width 118 height 32
click at [555, 277] on img "6 / 9" at bounding box center [533, 289] width 166 height 212
